Goal: Find specific page/section: Find specific page/section

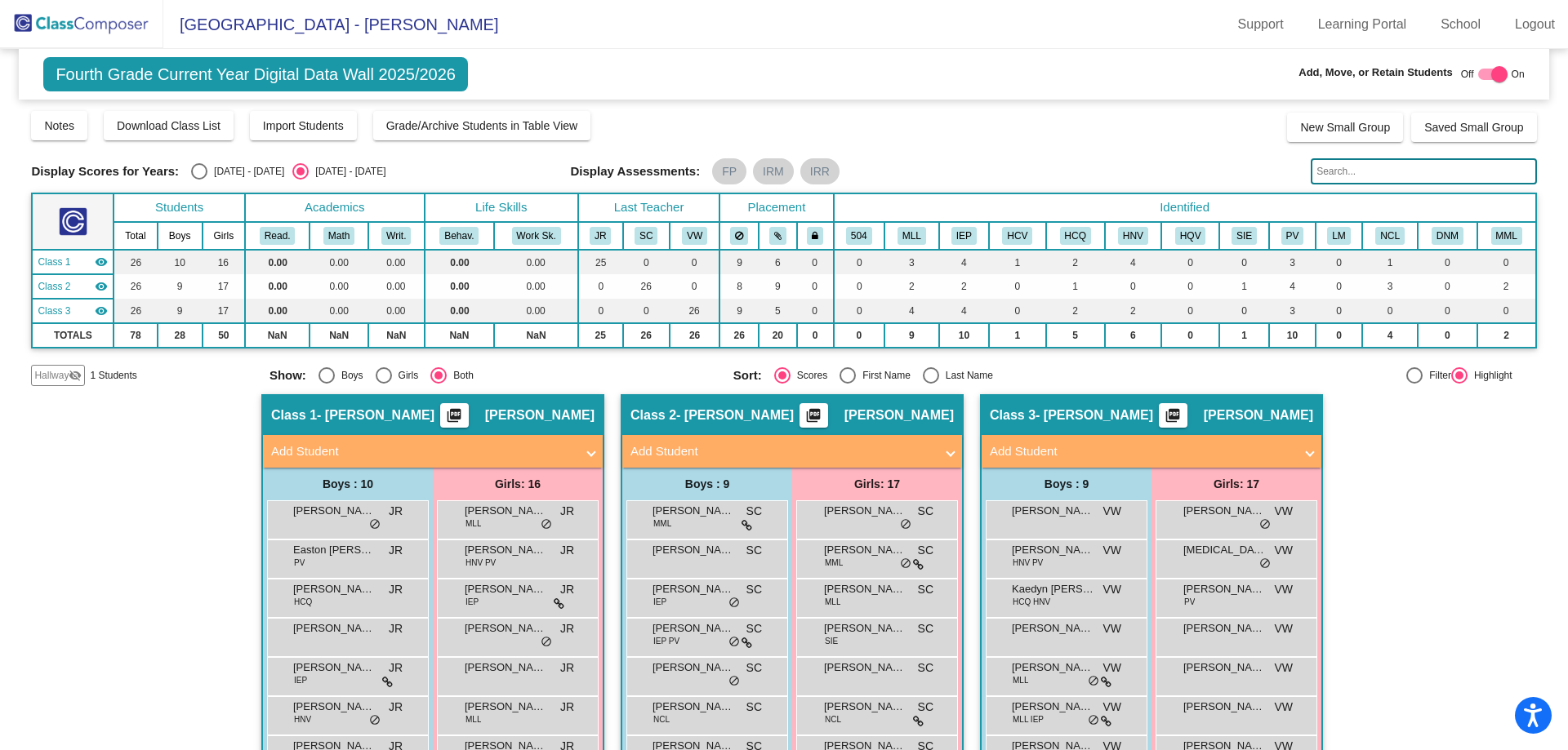
scroll to position [163, 0]
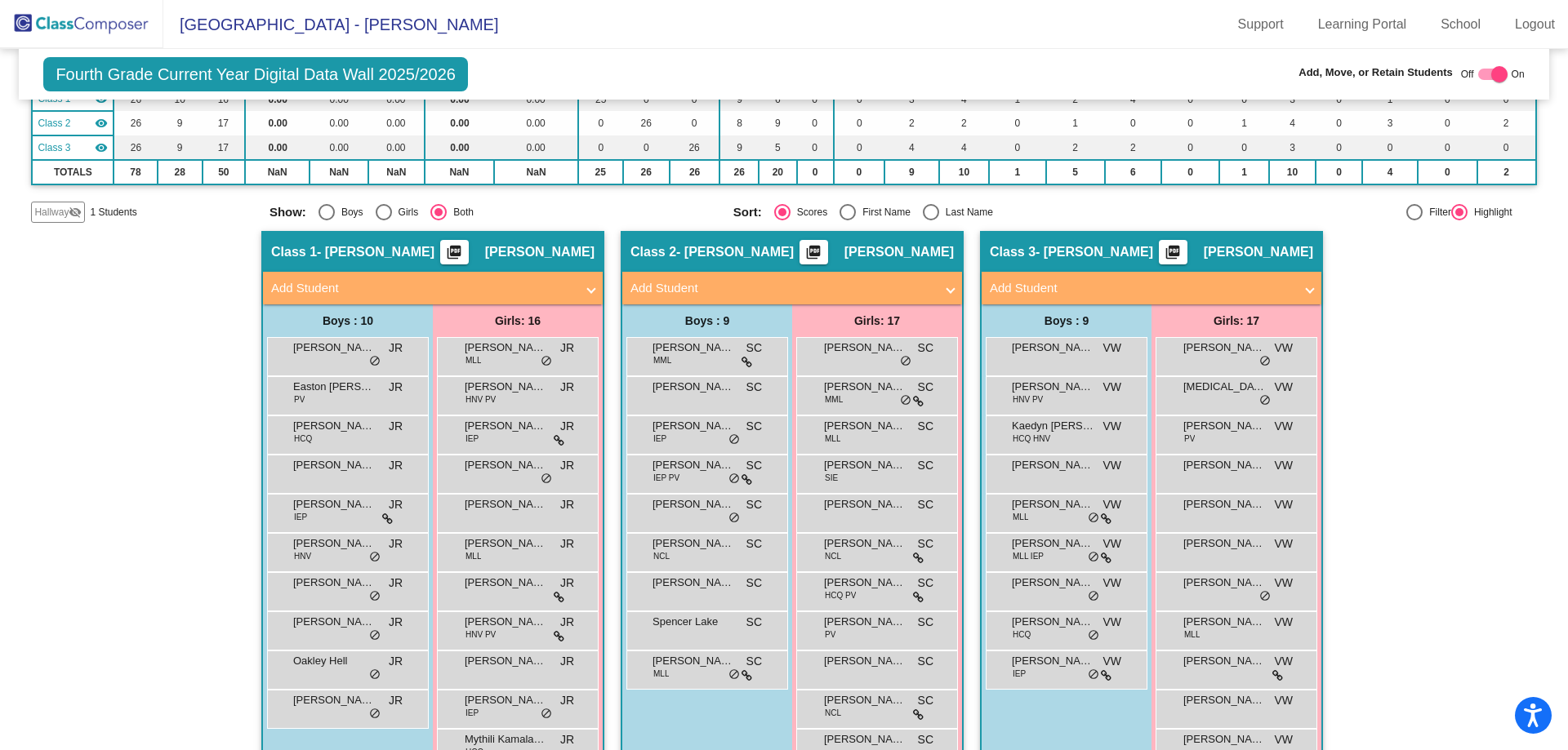
click at [112, 31] on img at bounding box center [82, 24] width 163 height 48
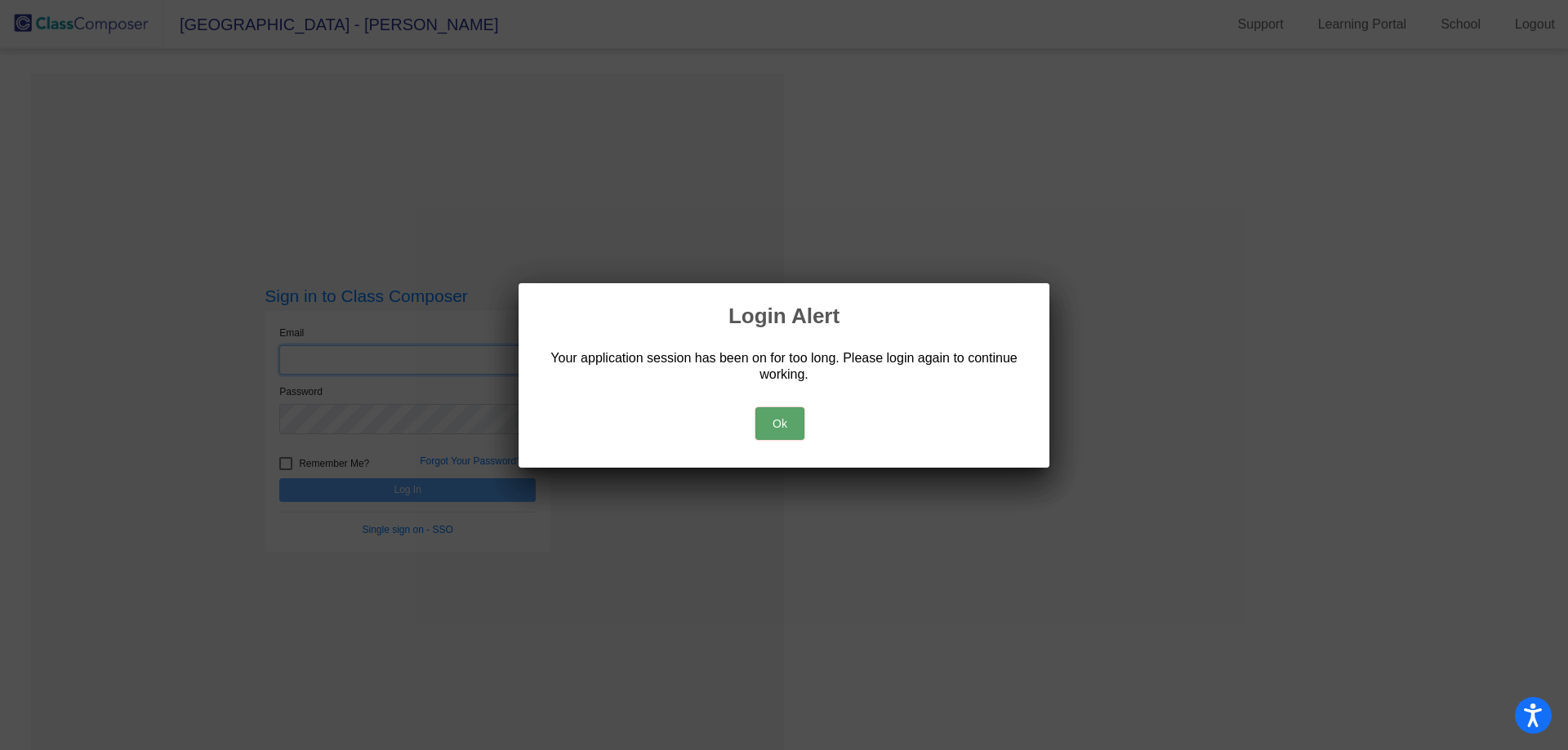
type input "[EMAIL_ADDRESS][DOMAIN_NAME]"
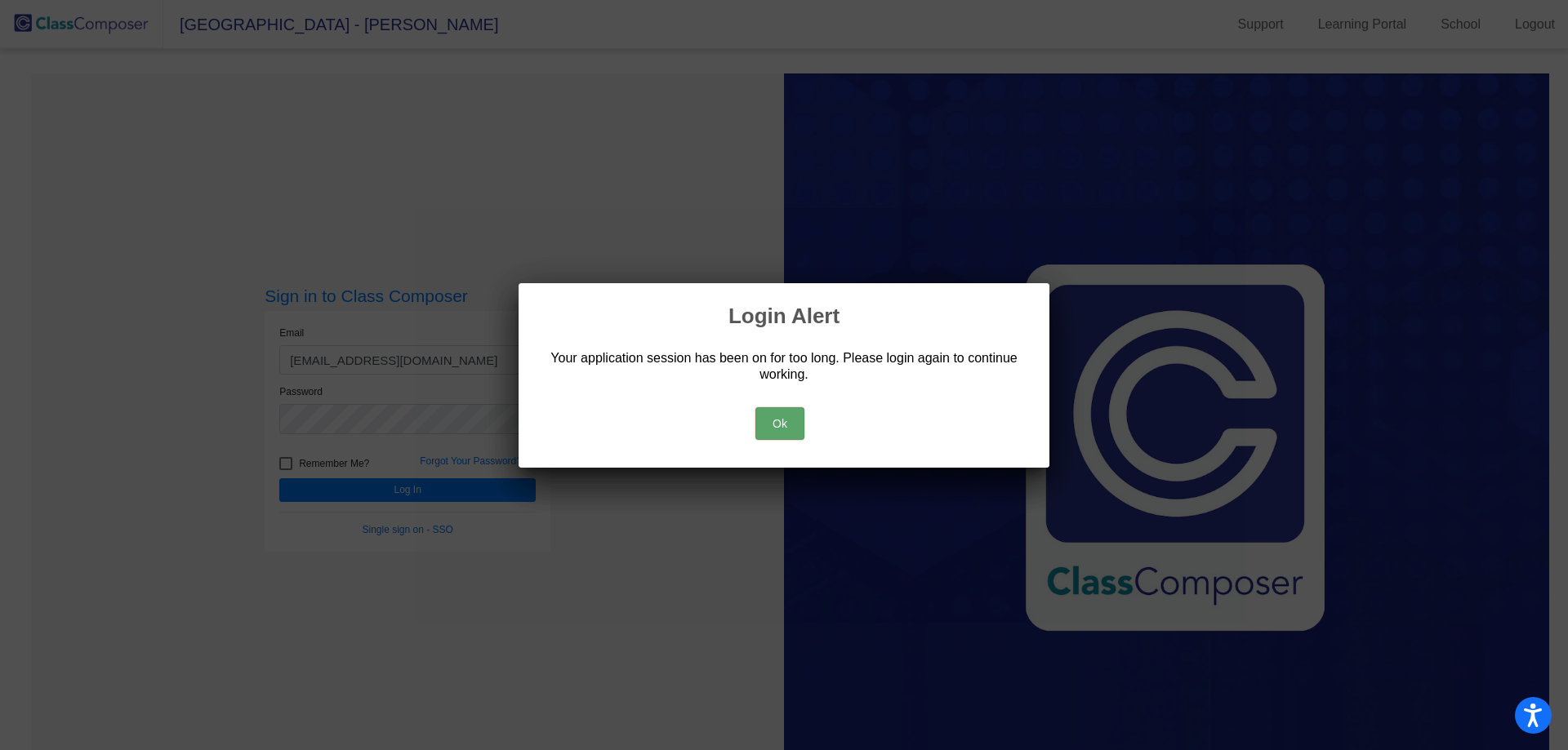
click at [783, 431] on button "Ok" at bounding box center [780, 423] width 49 height 32
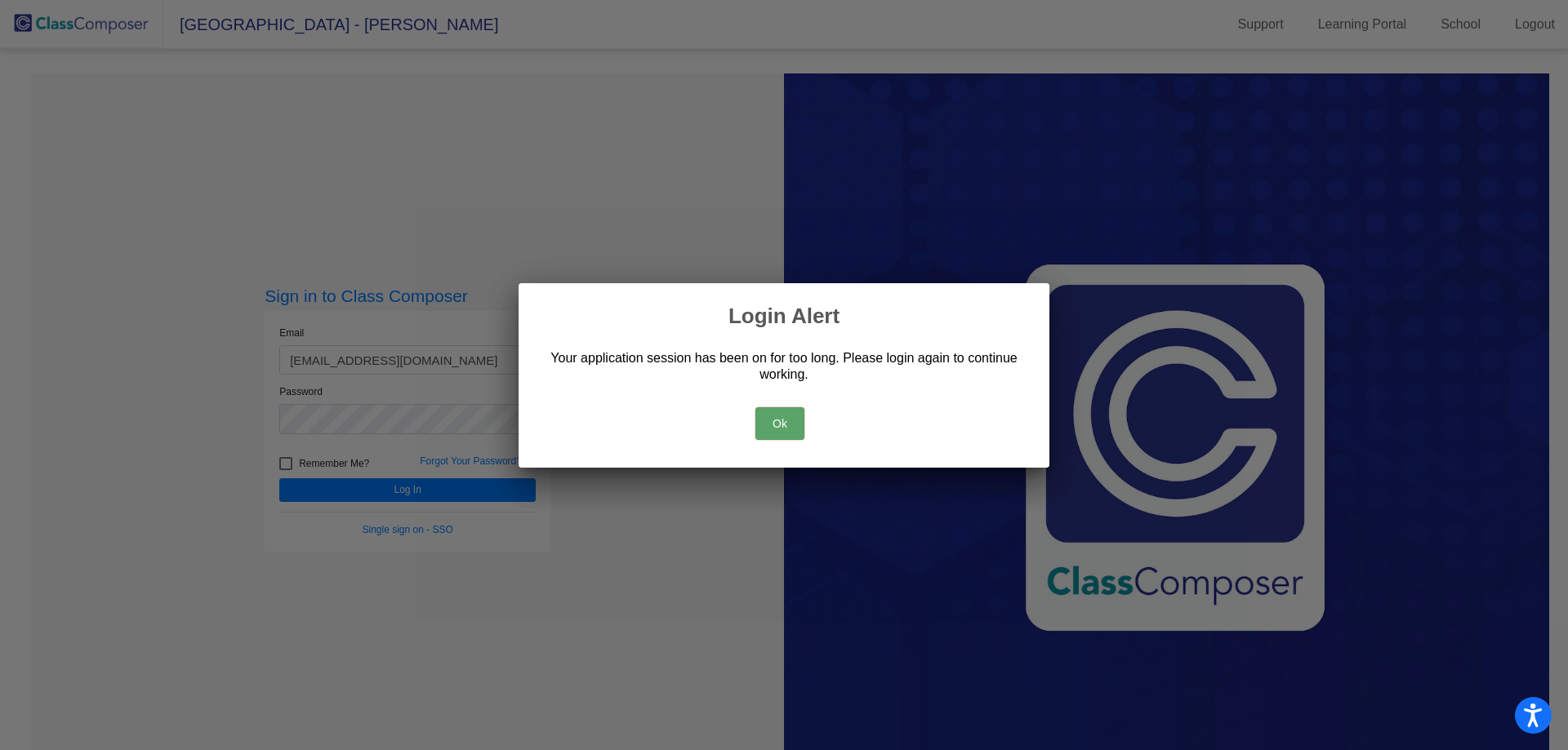
click at [776, 408] on button "Ok" at bounding box center [780, 423] width 49 height 32
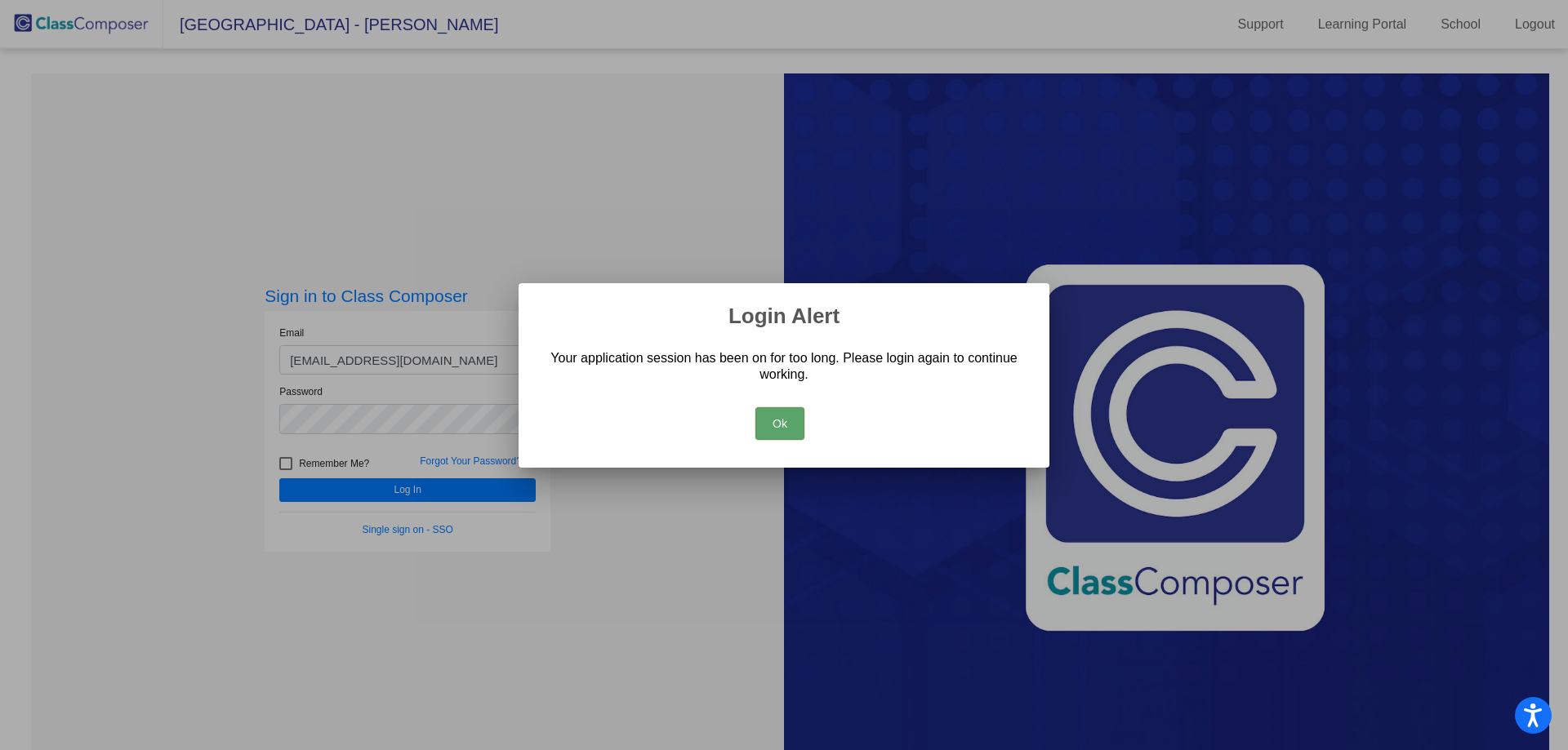
click at [776, 417] on button "Ok" at bounding box center [780, 423] width 49 height 32
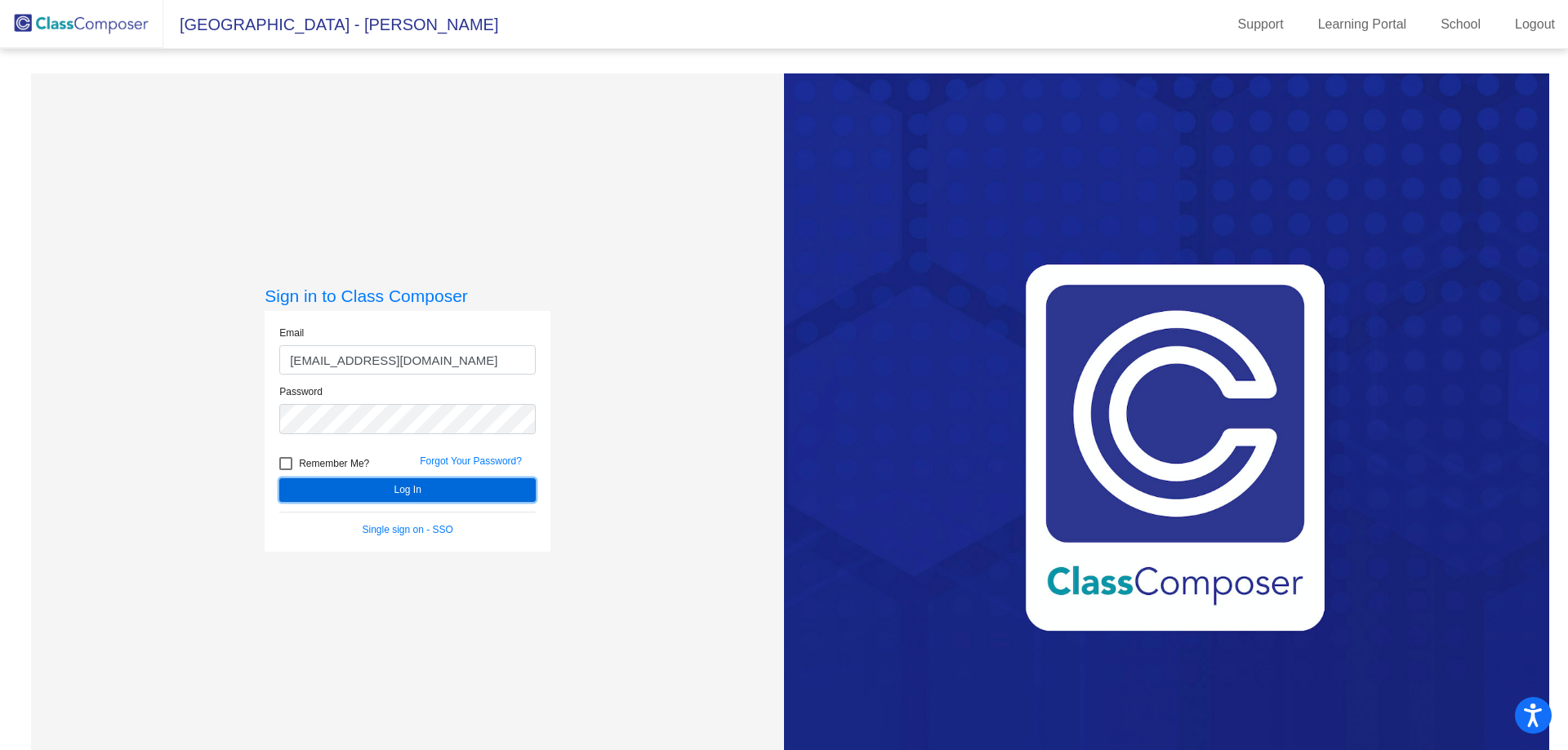
click at [471, 491] on button "Log In" at bounding box center [408, 490] width 256 height 24
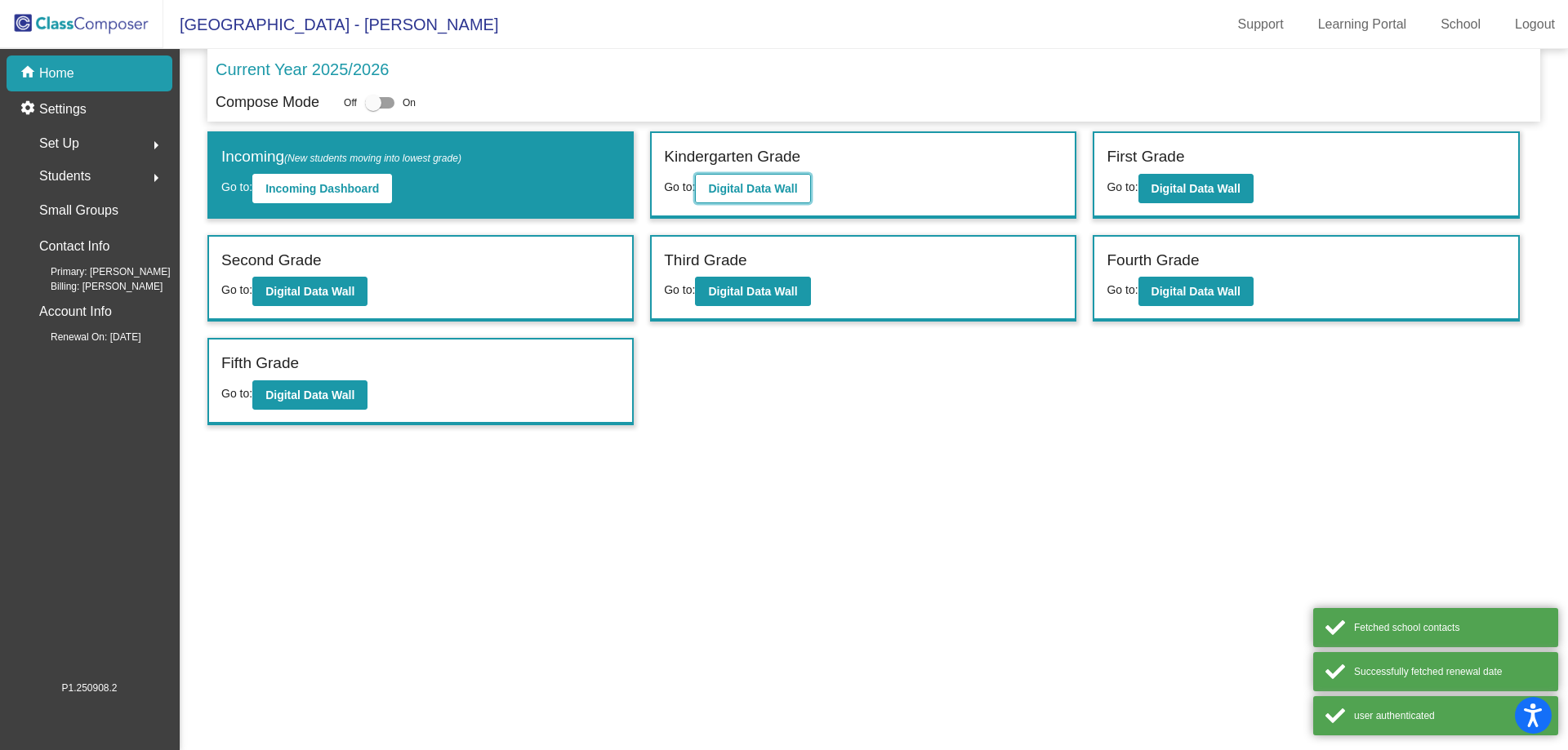
click at [776, 200] on button "Digital Data Wall" at bounding box center [752, 188] width 115 height 30
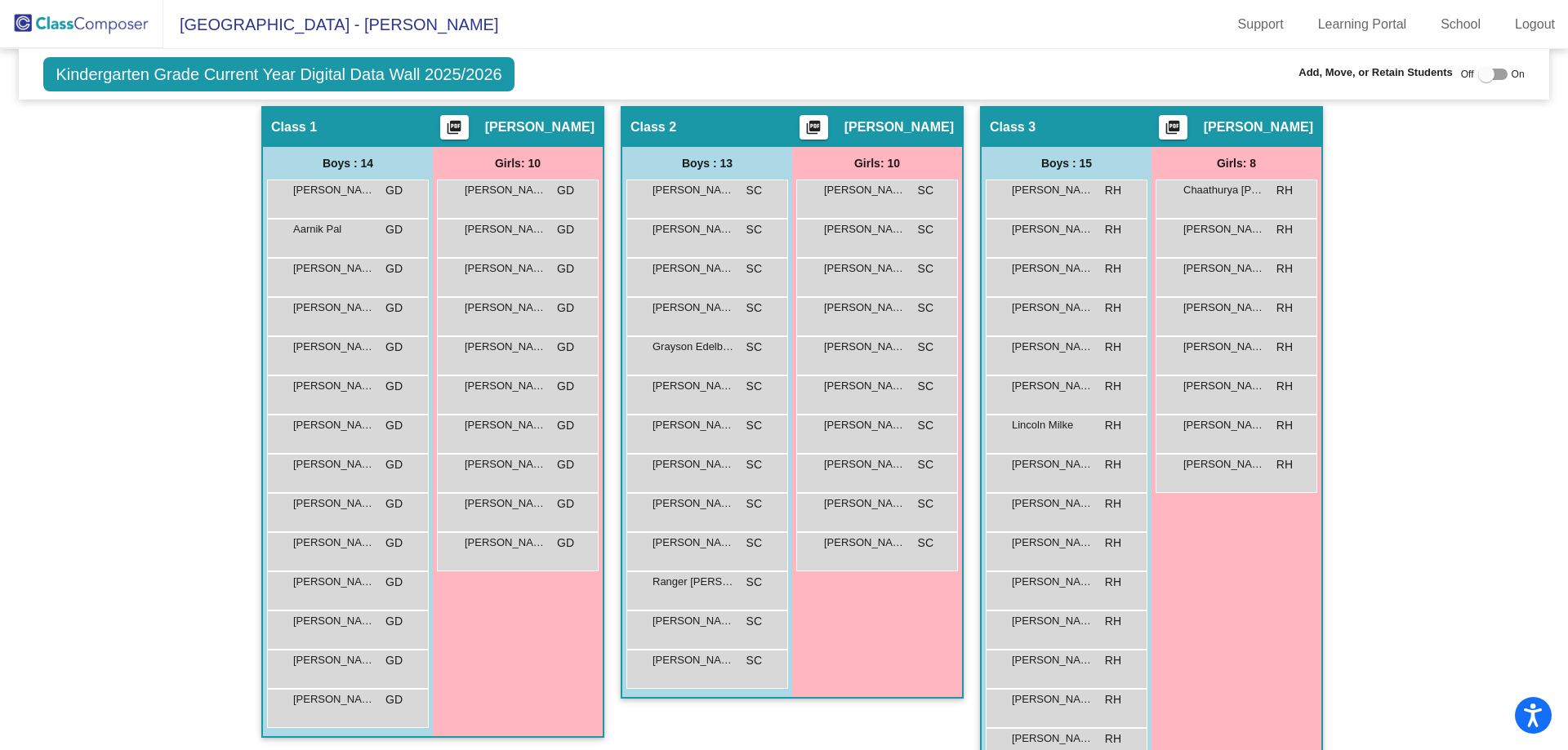
scroll to position [327, 0]
